Goal: Check status: Check status

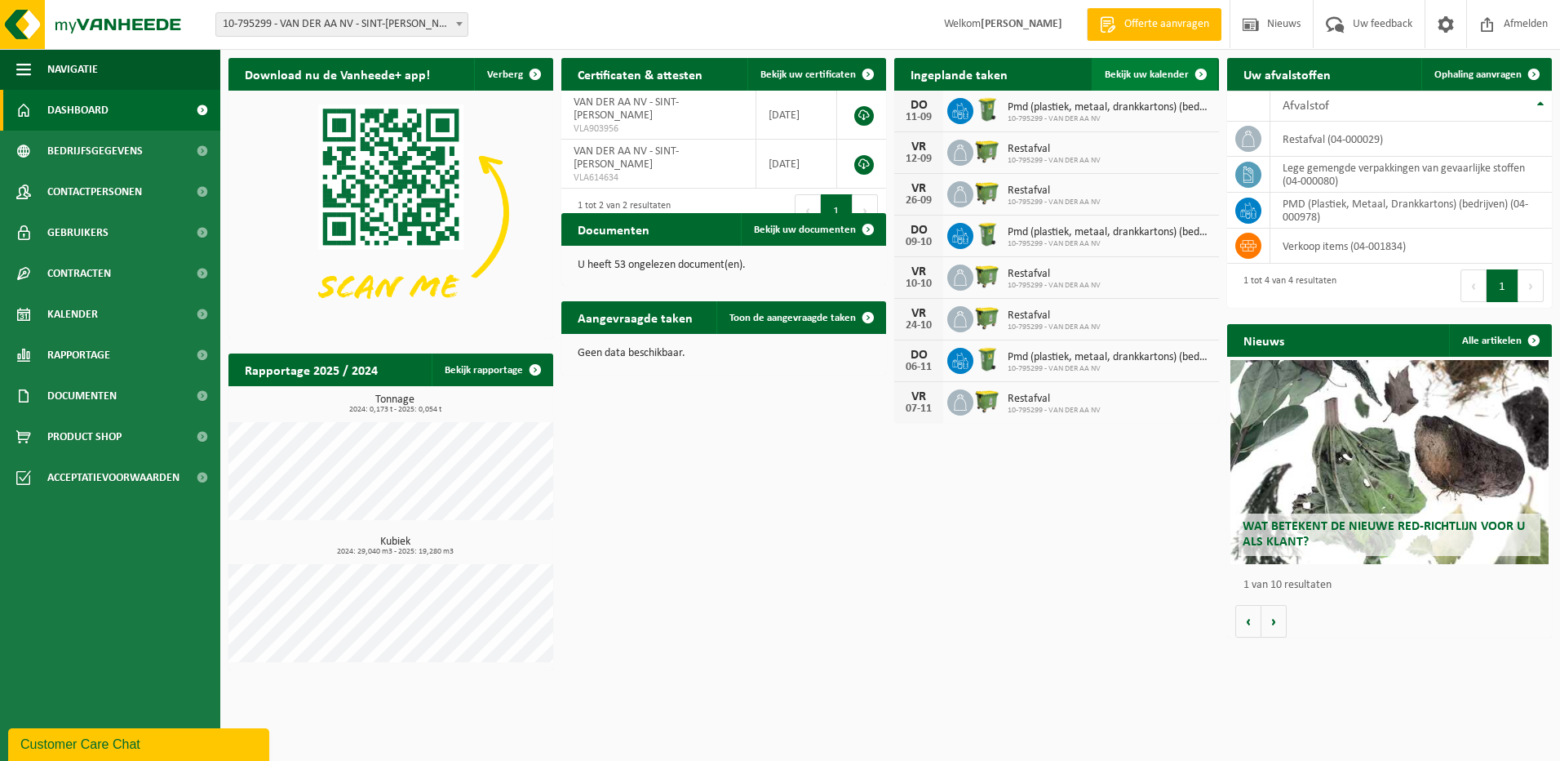
click at [1142, 76] on span "Bekijk uw kalender" at bounding box center [1147, 74] width 84 height 11
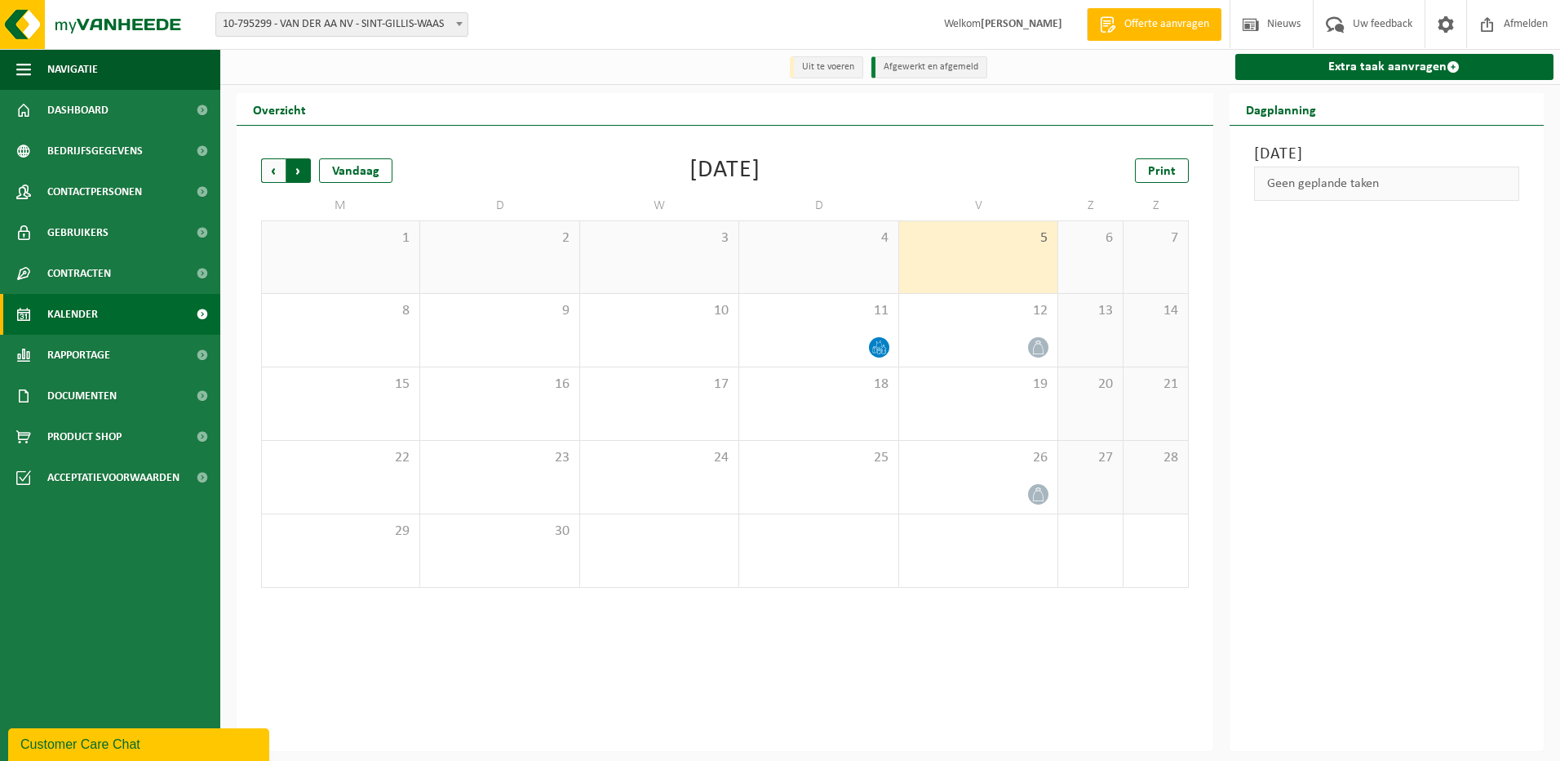
click at [272, 172] on span "Vorige" at bounding box center [273, 170] width 24 height 24
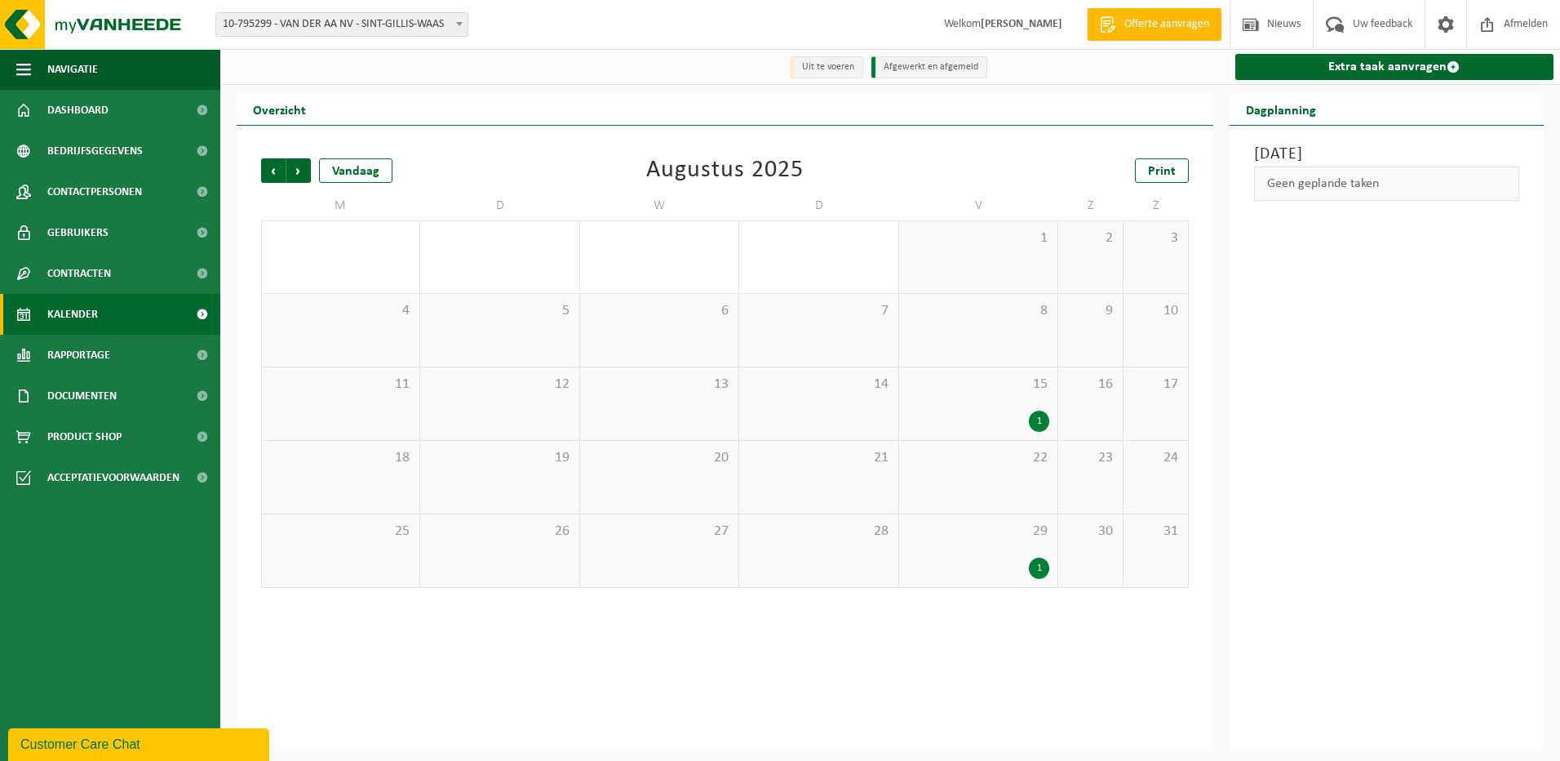
click at [272, 172] on span "Vorige" at bounding box center [273, 170] width 24 height 24
click at [299, 172] on span "Volgende" at bounding box center [298, 170] width 24 height 24
click at [273, 174] on span "Vorige" at bounding box center [273, 170] width 24 height 24
click at [881, 424] on div "1" at bounding box center [880, 420] width 20 height 21
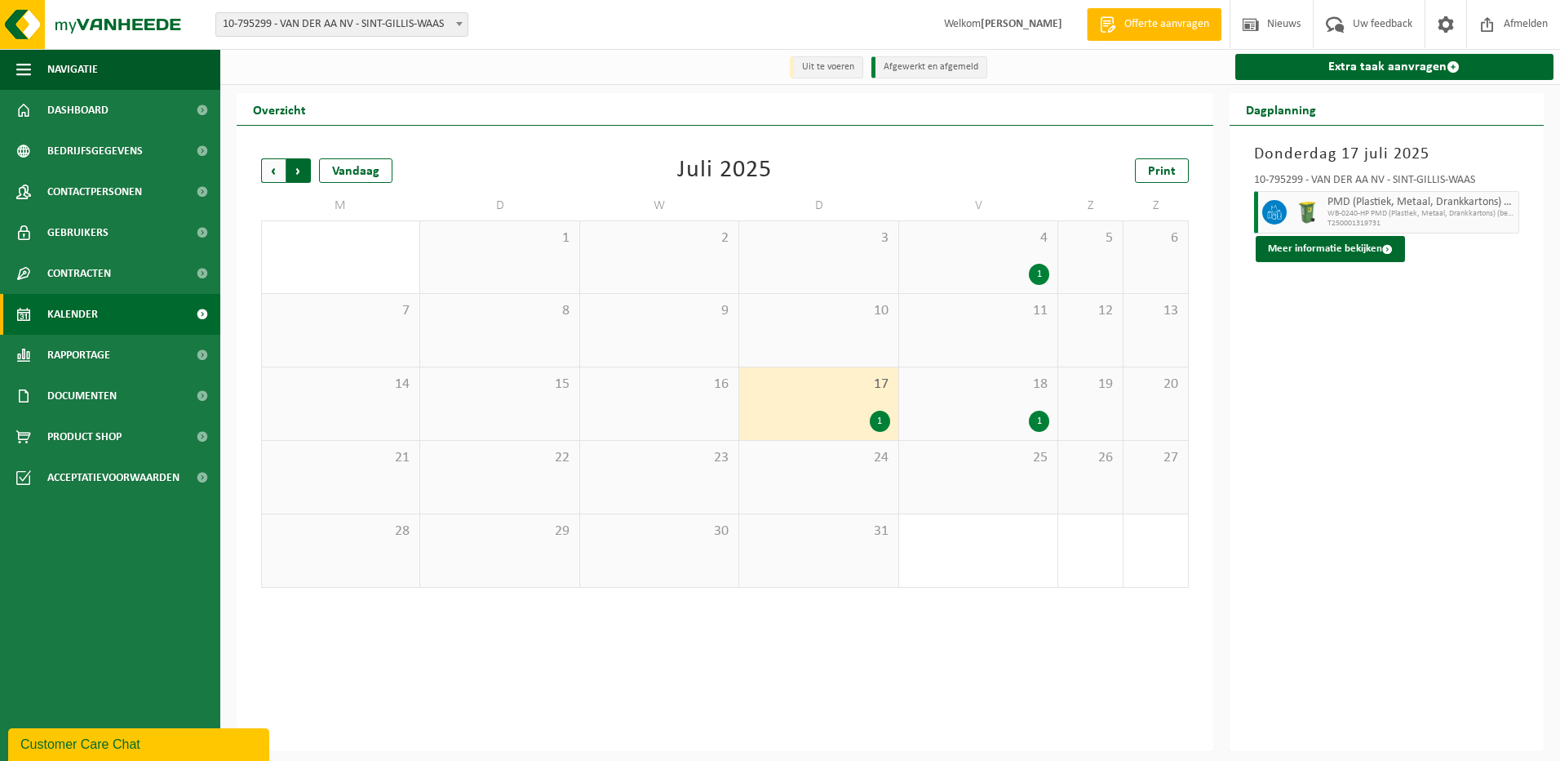
click at [271, 175] on span "Vorige" at bounding box center [273, 170] width 24 height 24
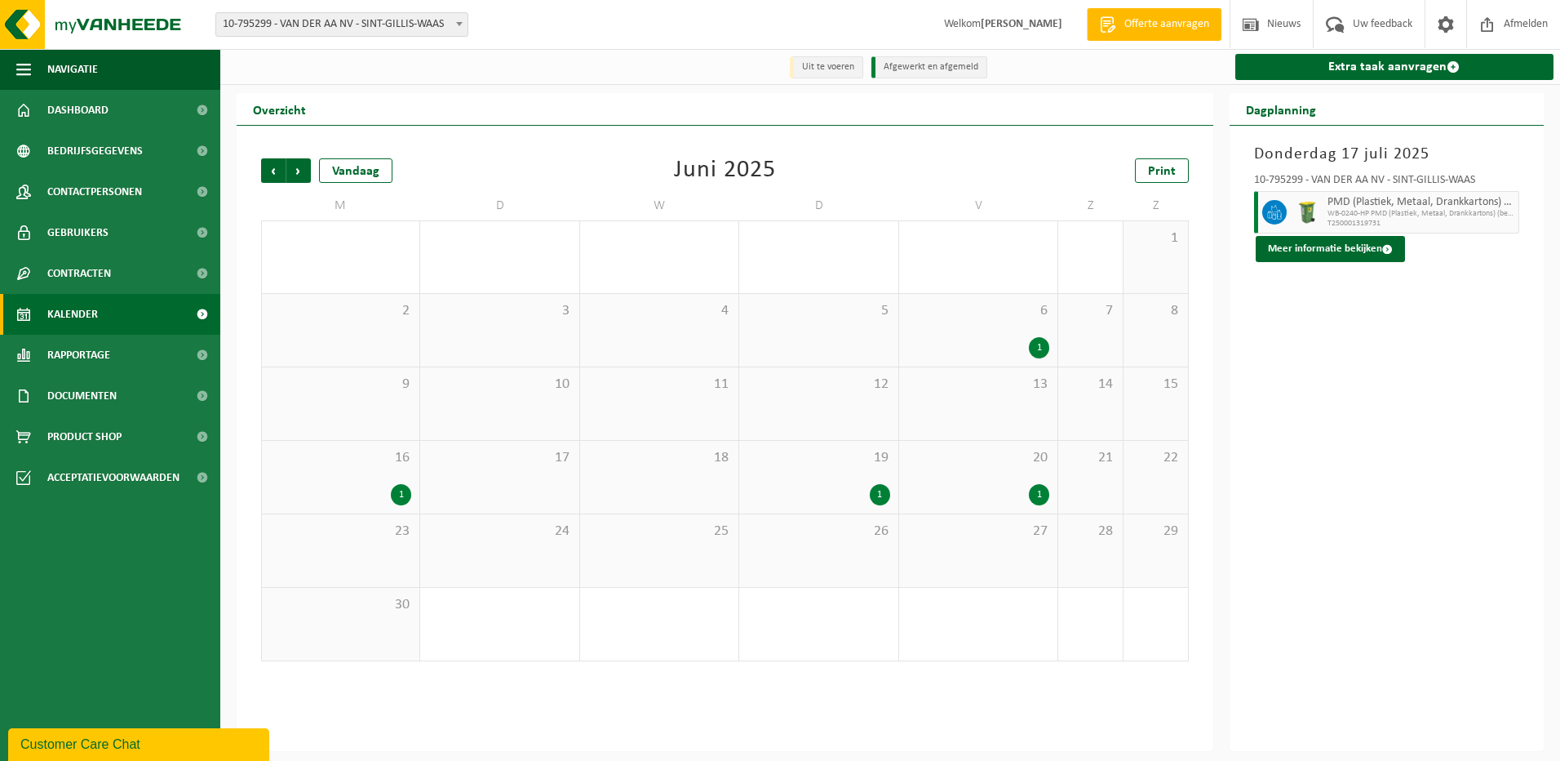
click at [404, 494] on div "1" at bounding box center [401, 494] width 20 height 21
click at [872, 497] on div "1" at bounding box center [880, 494] width 20 height 21
click at [1522, 28] on span "Afmelden" at bounding box center [1526, 24] width 52 height 48
